Goal: Navigation & Orientation: Find specific page/section

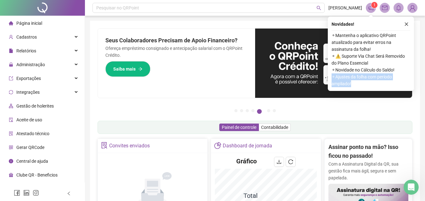
click at [374, 6] on span "1" at bounding box center [374, 5] width 2 height 4
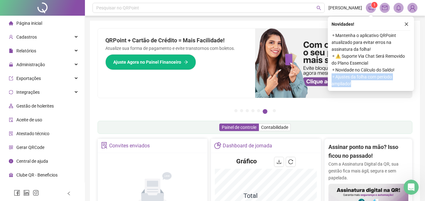
click at [374, 6] on span "1" at bounding box center [374, 5] width 2 height 4
click at [370, 9] on icon "notification" at bounding box center [370, 7] width 5 height 5
click at [370, 9] on header "Pesquisar no QRPoint [PERSON_NAME] 1" at bounding box center [255, 8] width 340 height 16
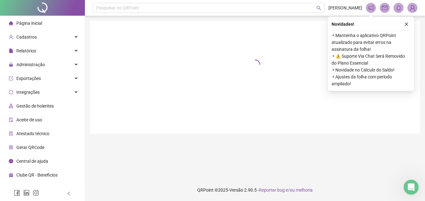
click at [370, 9] on header "Pesquisar no QRPoint [PERSON_NAME] 1" at bounding box center [255, 8] width 340 height 16
click at [405, 22] on div at bounding box center [255, 77] width 330 height 113
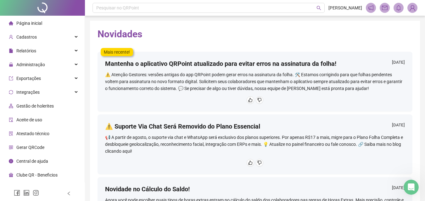
click at [35, 25] on span "Página inicial" at bounding box center [29, 23] width 26 height 5
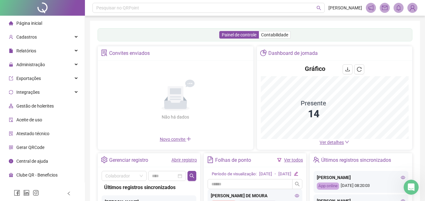
click at [328, 142] on span "Ver detalhes" at bounding box center [331, 142] width 24 height 5
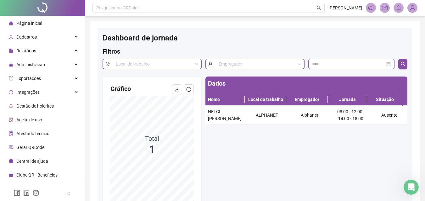
click at [23, 24] on span "Página inicial" at bounding box center [29, 23] width 26 height 5
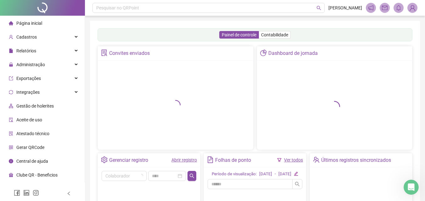
click at [23, 24] on span "Página inicial" at bounding box center [29, 23] width 26 height 5
